Goal: Information Seeking & Learning: Learn about a topic

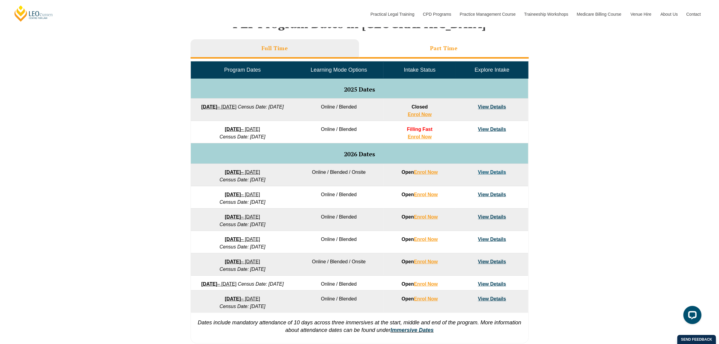
click at [443, 46] on h3 "Part Time" at bounding box center [444, 48] width 28 height 7
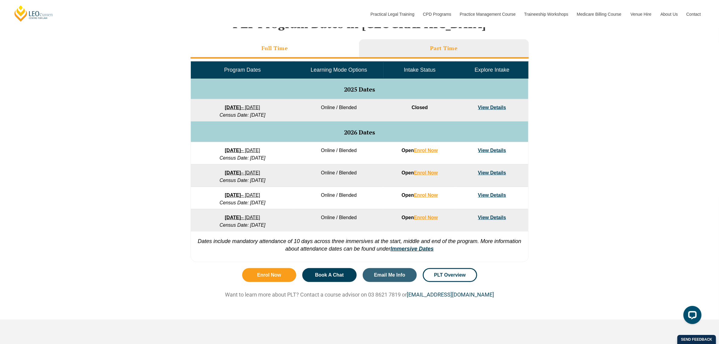
click at [276, 47] on h3 "Full Time" at bounding box center [275, 48] width 27 height 7
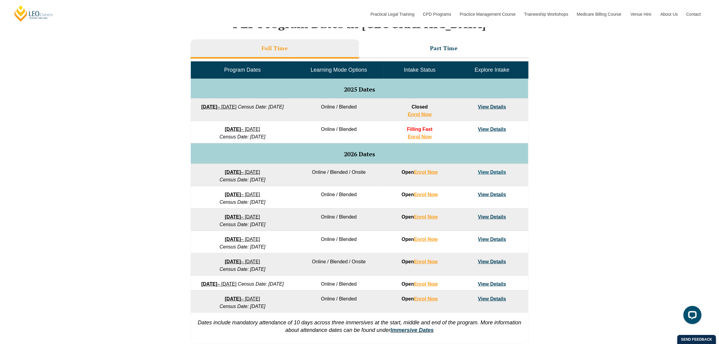
scroll to position [151, 0]
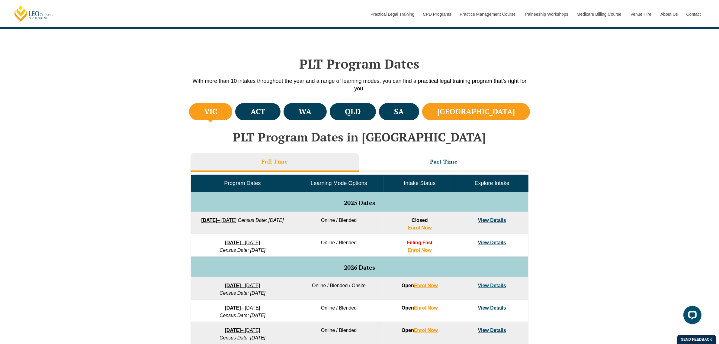
click at [517, 109] on li "[GEOGRAPHIC_DATA]" at bounding box center [476, 111] width 108 height 17
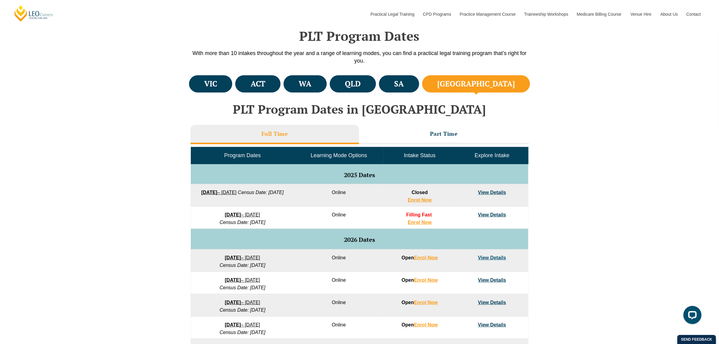
scroll to position [227, 0]
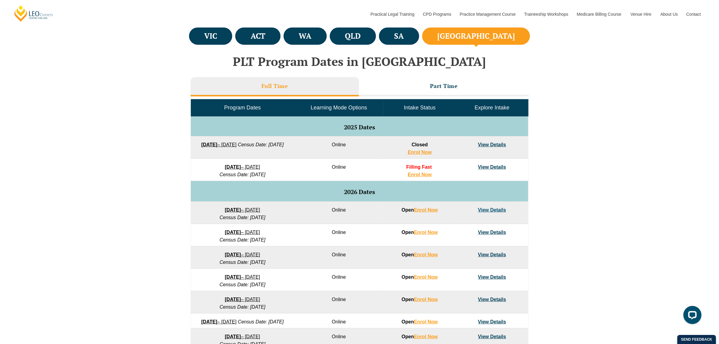
click at [505, 35] on h4 "[GEOGRAPHIC_DATA]" at bounding box center [476, 36] width 78 height 10
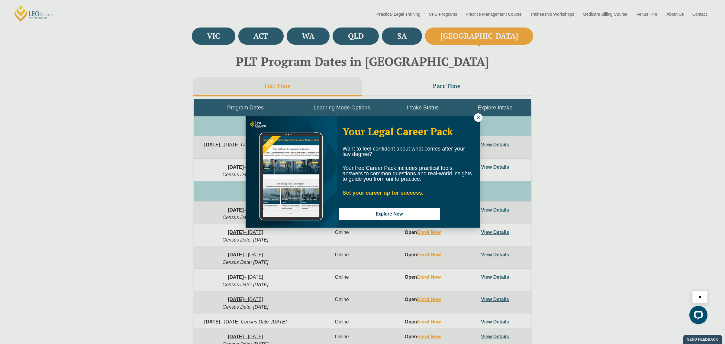
click at [479, 115] on icon at bounding box center [477, 117] width 5 height 5
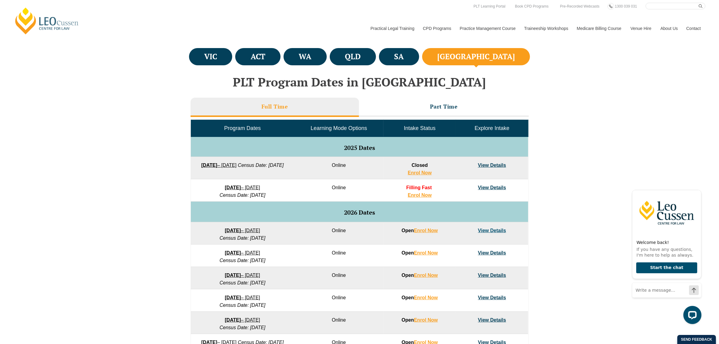
scroll to position [189, 0]
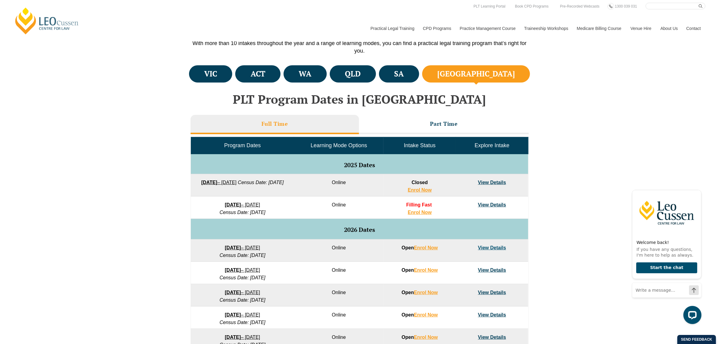
click at [505, 72] on h4 "[GEOGRAPHIC_DATA]" at bounding box center [476, 74] width 78 height 10
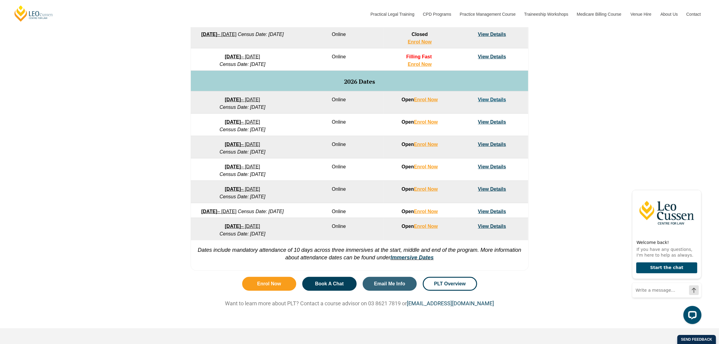
scroll to position [340, 0]
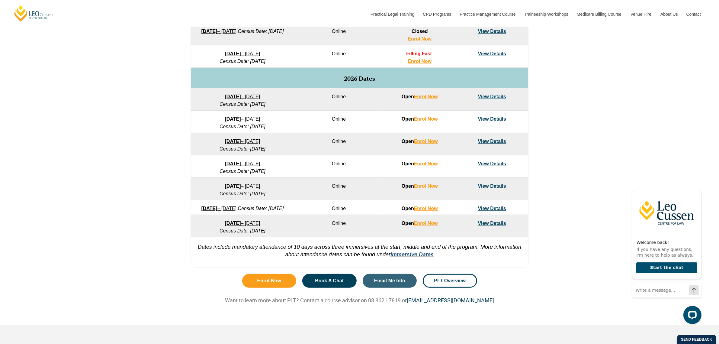
click at [411, 257] on link "Immersive Dates" at bounding box center [412, 254] width 43 height 6
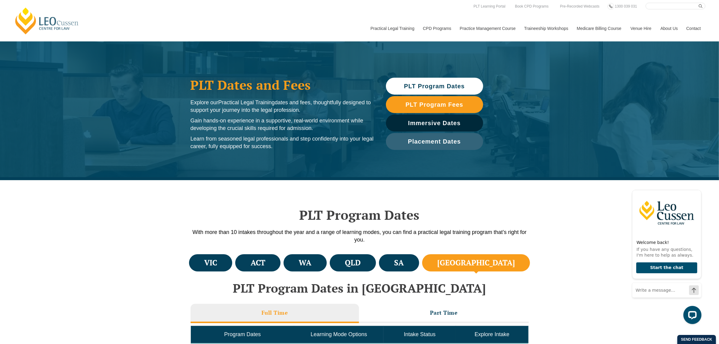
click at [492, 260] on li "[GEOGRAPHIC_DATA]" at bounding box center [476, 262] width 108 height 17
click at [404, 265] on h4 "SA" at bounding box center [399, 263] width 10 height 10
click at [496, 259] on h4 "[GEOGRAPHIC_DATA]" at bounding box center [476, 263] width 78 height 10
click at [404, 264] on h4 "SA" at bounding box center [399, 263] width 10 height 10
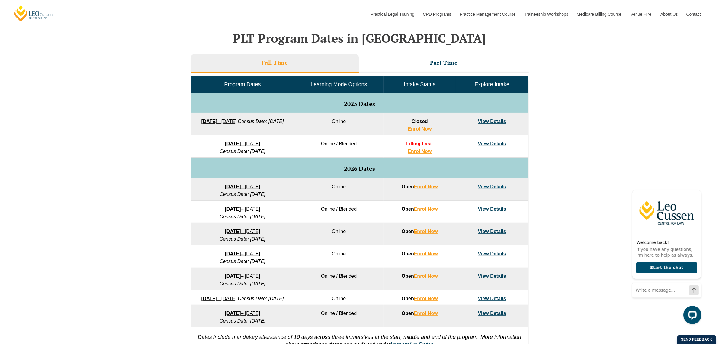
scroll to position [151, 0]
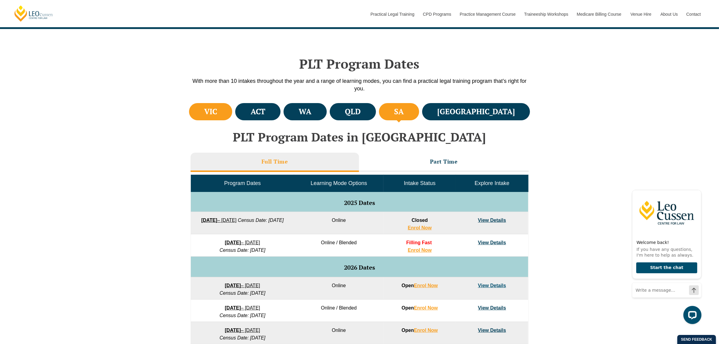
click at [214, 110] on h4 "VIC" at bounding box center [210, 112] width 13 height 10
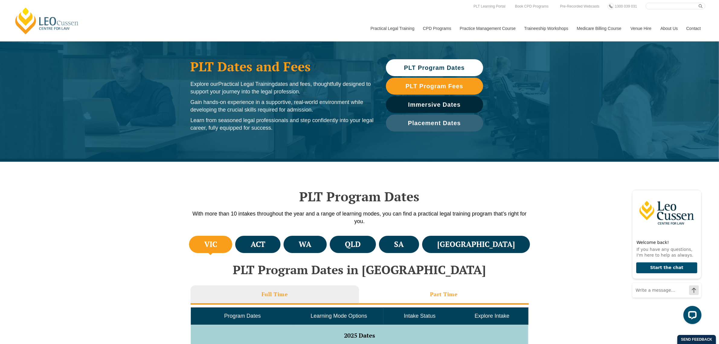
scroll to position [0, 0]
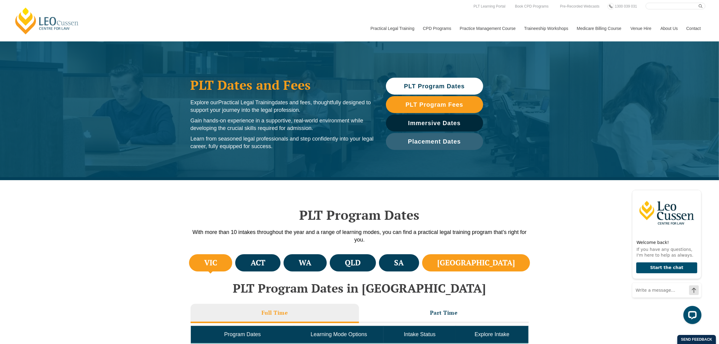
click at [501, 260] on h4 "[GEOGRAPHIC_DATA]" at bounding box center [476, 263] width 78 height 10
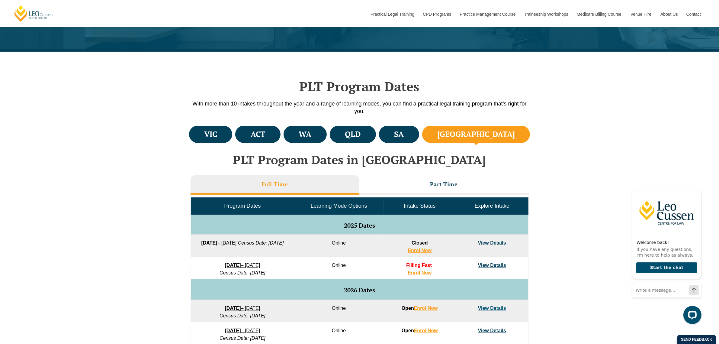
scroll to position [151, 0]
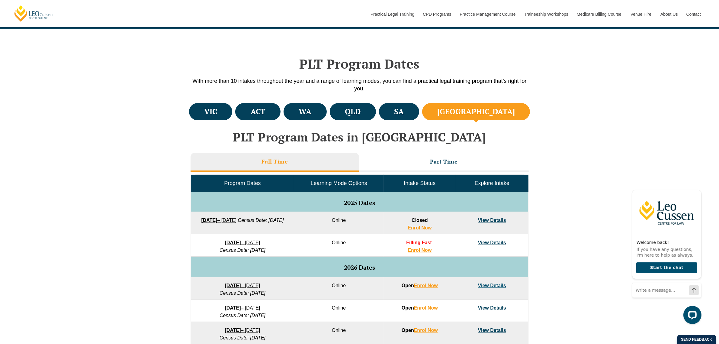
click at [500, 112] on h4 "[GEOGRAPHIC_DATA]" at bounding box center [476, 112] width 78 height 10
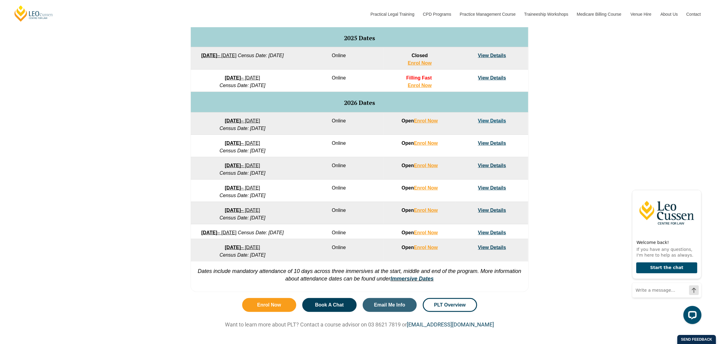
scroll to position [302, 0]
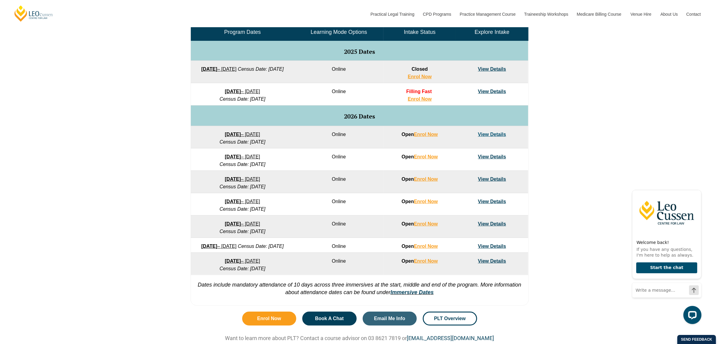
click at [494, 135] on link "View Details" at bounding box center [492, 134] width 28 height 5
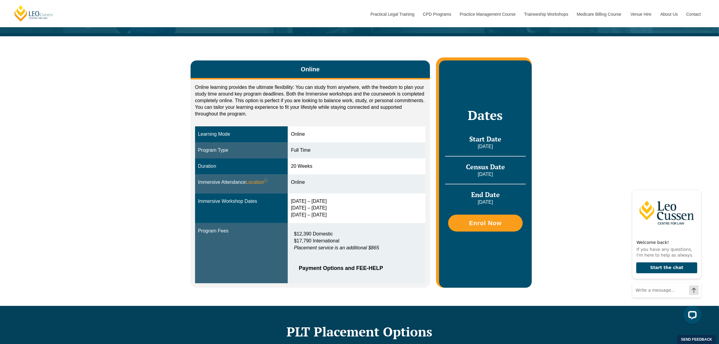
drag, startPoint x: 466, startPoint y: 146, endPoint x: 507, endPoint y: 148, distance: 41.1
click at [507, 148] on p "[DATE]" at bounding box center [485, 146] width 80 height 7
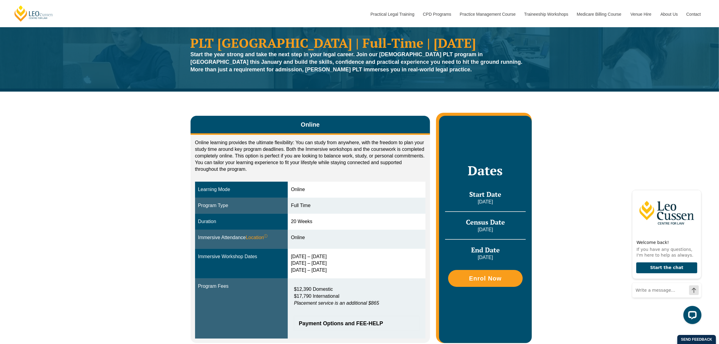
scroll to position [38, 0]
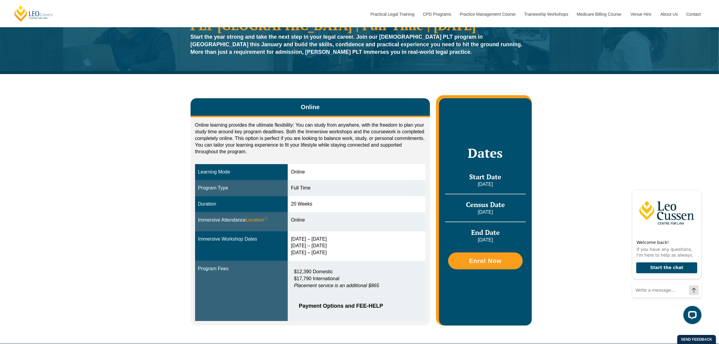
click at [572, 215] on div "Online Online learning provides the ultimate flexibility: You can study from an…" at bounding box center [359, 208] width 719 height 269
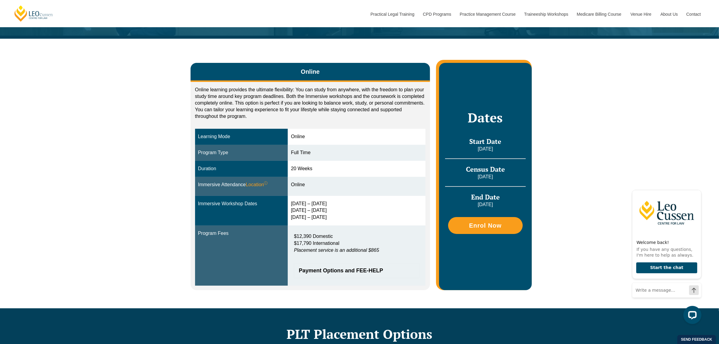
scroll to position [0, 0]
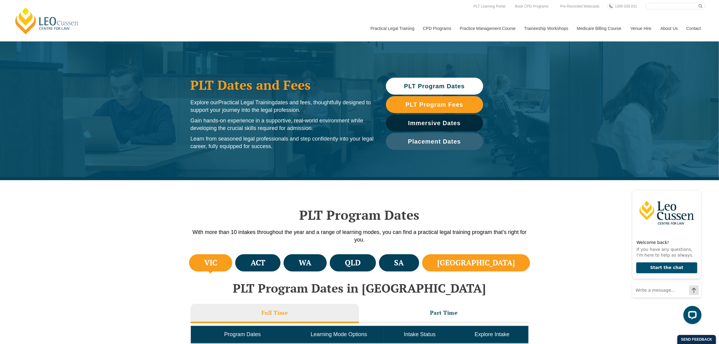
click at [507, 262] on h4 "[GEOGRAPHIC_DATA]" at bounding box center [476, 263] width 78 height 10
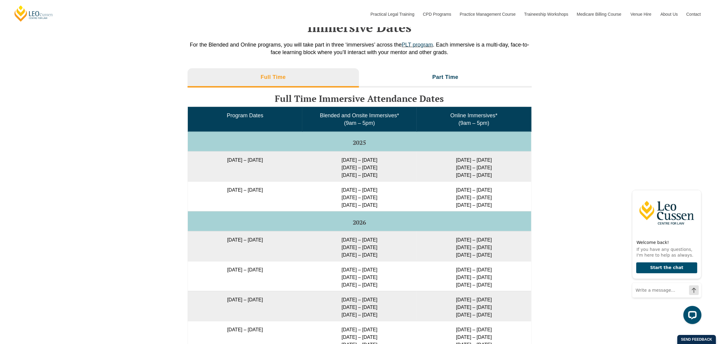
scroll to position [982, 0]
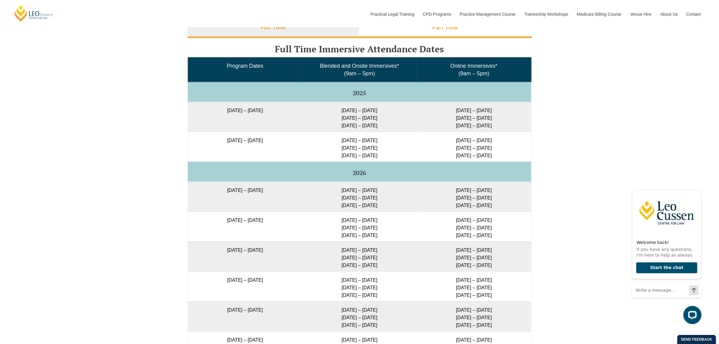
click at [444, 29] on h3 "Part Time" at bounding box center [445, 27] width 26 height 7
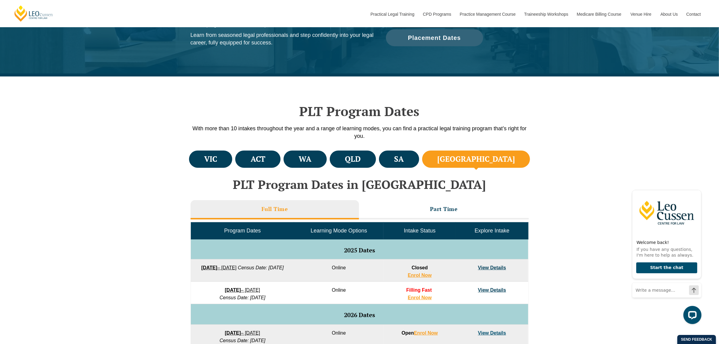
scroll to position [0, 0]
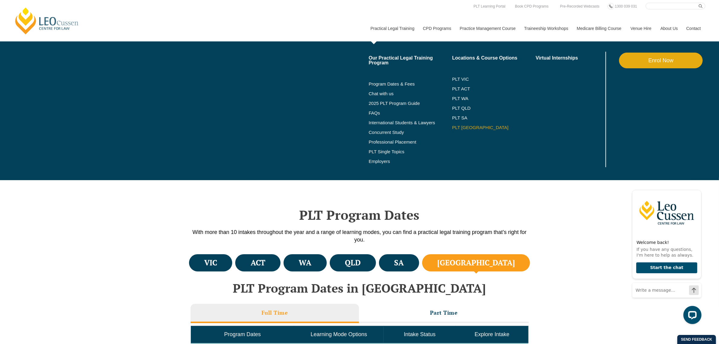
click at [466, 129] on link "PLT [GEOGRAPHIC_DATA]" at bounding box center [494, 127] width 84 height 5
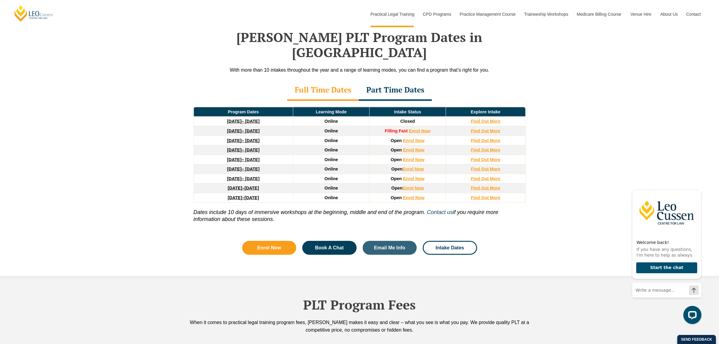
scroll to position [793, 0]
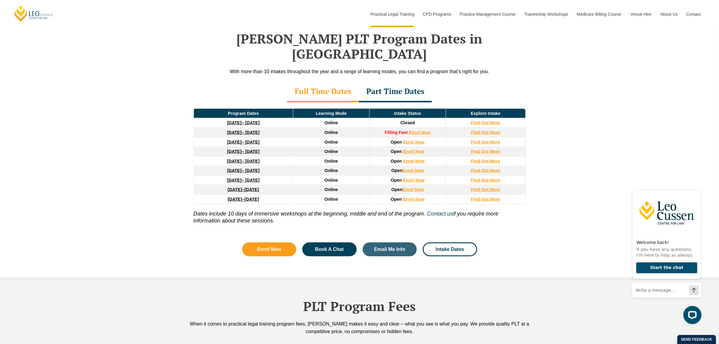
click at [410, 81] on div "Part Time Dates" at bounding box center [395, 91] width 73 height 21
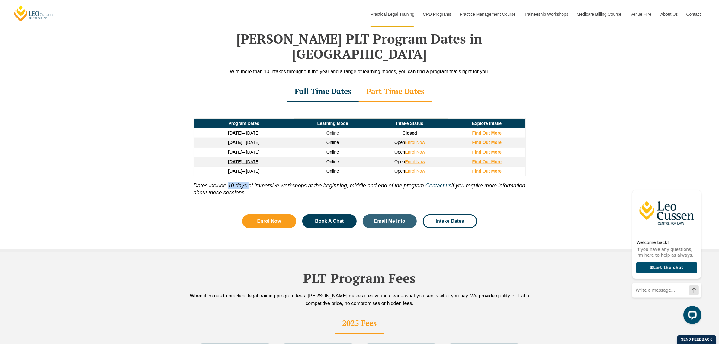
drag, startPoint x: 229, startPoint y: 171, endPoint x: 249, endPoint y: 172, distance: 20.0
click at [249, 182] on icon "Dates include 10 days of immersive workshops at the beginning, middle and end o…" at bounding box center [309, 185] width 230 height 6
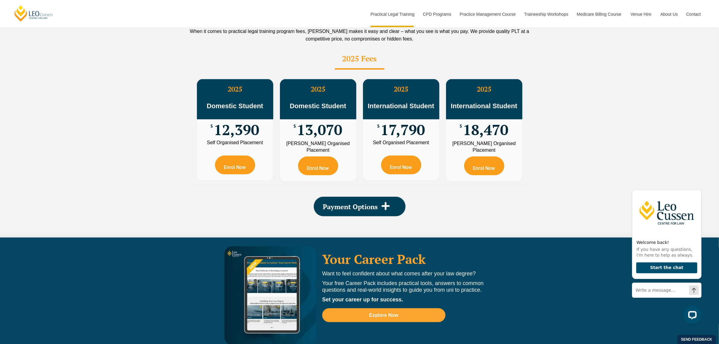
scroll to position [1095, 0]
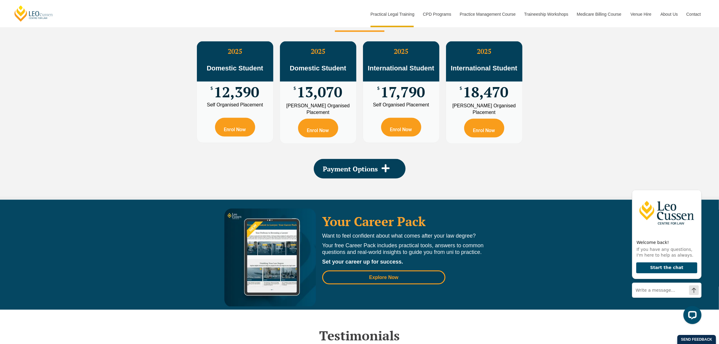
click at [371, 275] on span "Explore Now" at bounding box center [383, 277] width 29 height 5
